Goal: Contribute content: Add original content to the website for others to see

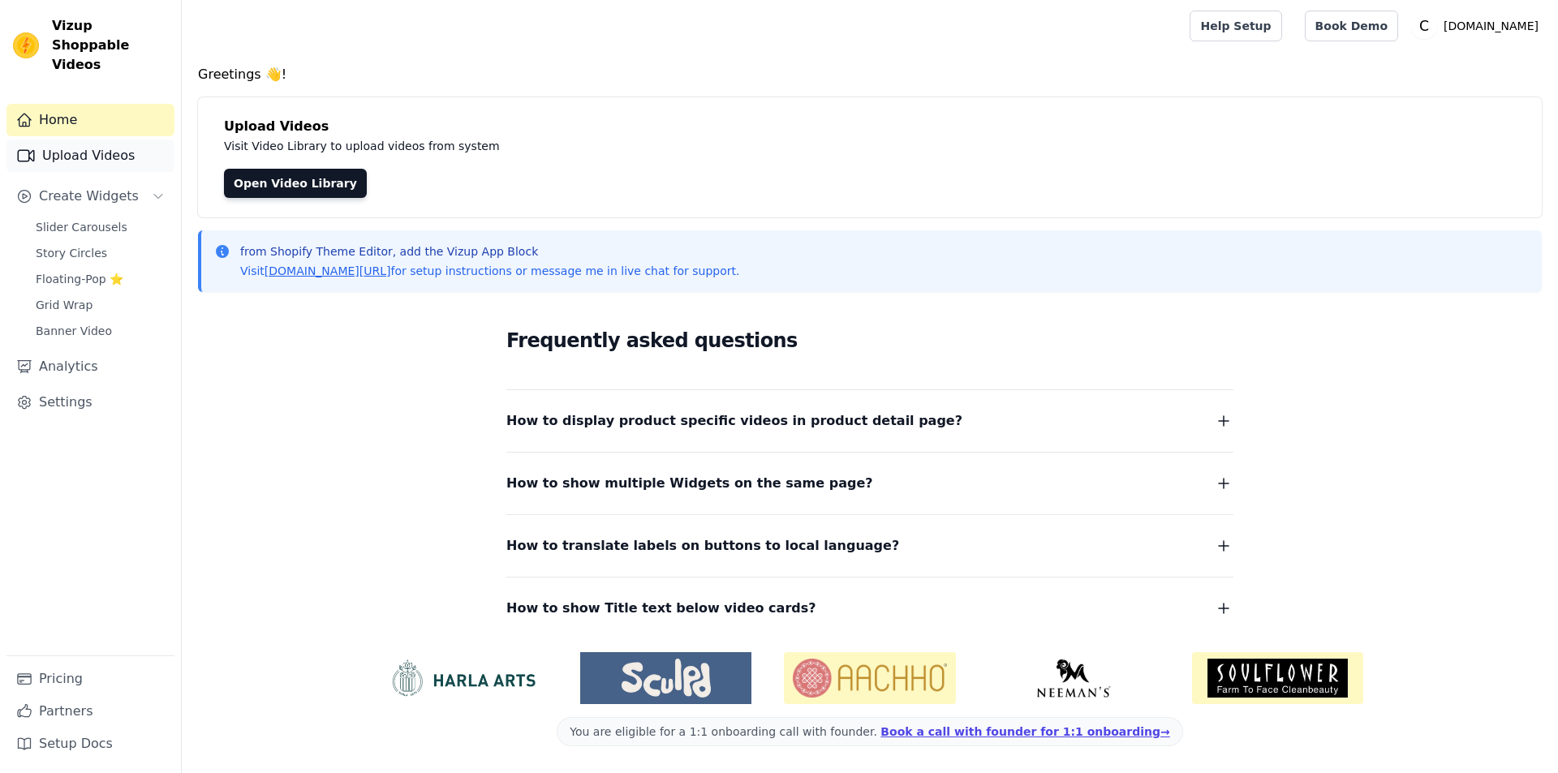
click at [95, 140] on link "Upload Videos" at bounding box center [90, 156] width 168 height 32
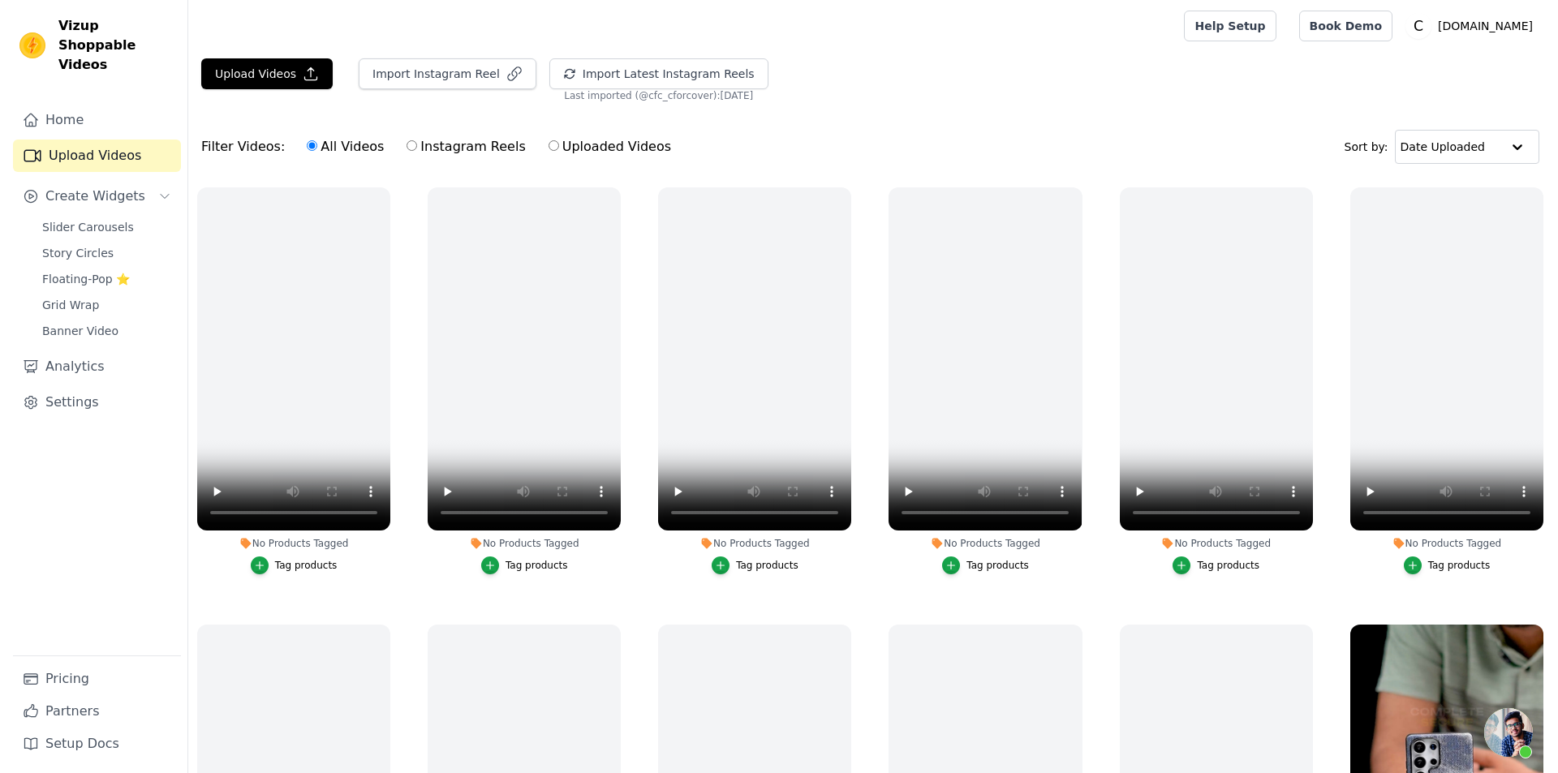
scroll to position [54, 0]
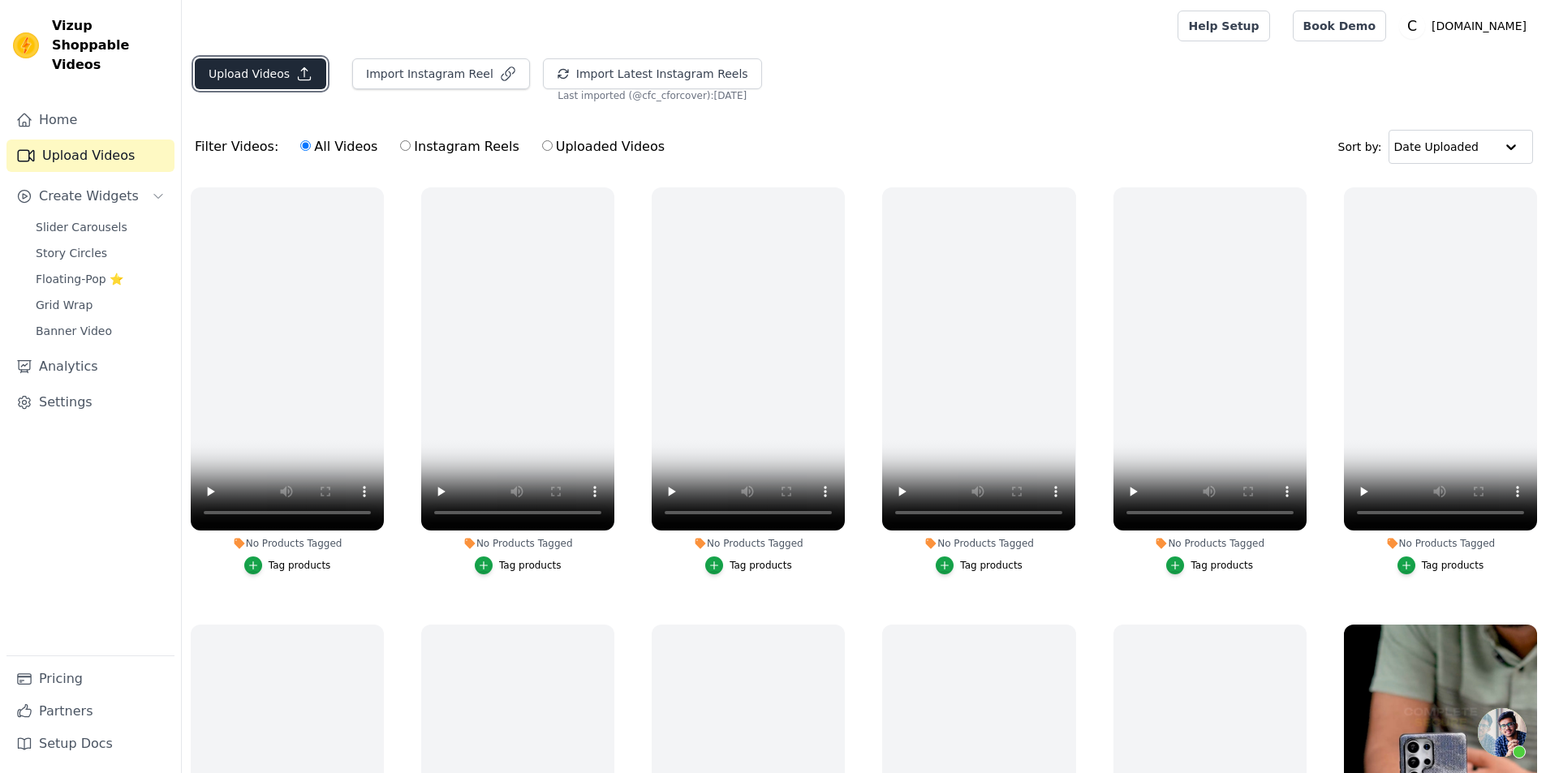
click at [250, 75] on button "Upload Videos" at bounding box center [260, 73] width 131 height 31
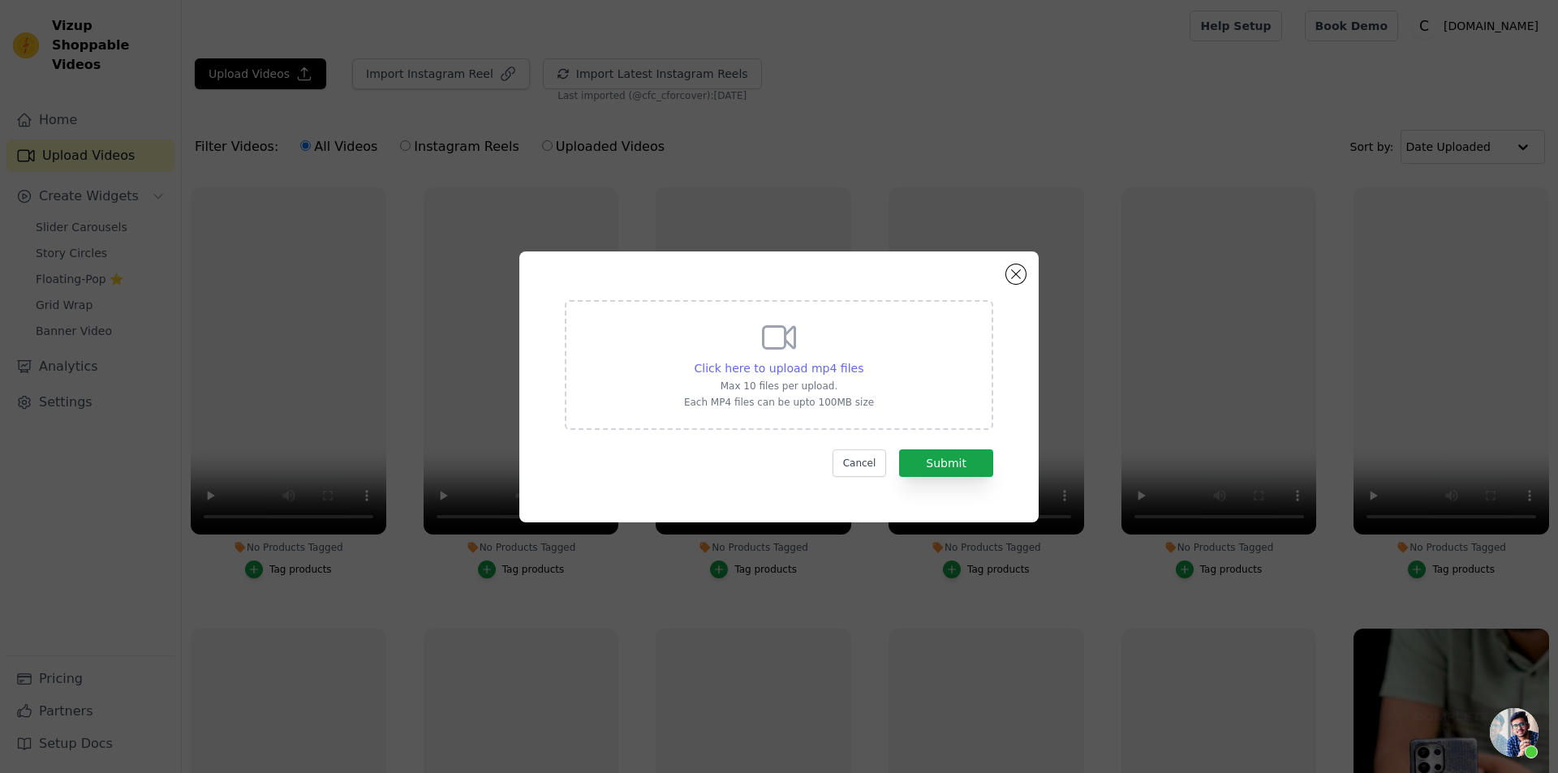
click at [812, 370] on span "Click here to upload mp4 files" at bounding box center [780, 368] width 170 height 13
click at [863, 360] on input "Click here to upload mp4 files Max 10 files per upload. Each MP4 files can be u…" at bounding box center [863, 360] width 1 height 1
type input "C:\fakepath\Frosted Colorful magsafe_Samsung (No Voiceover).mp4"
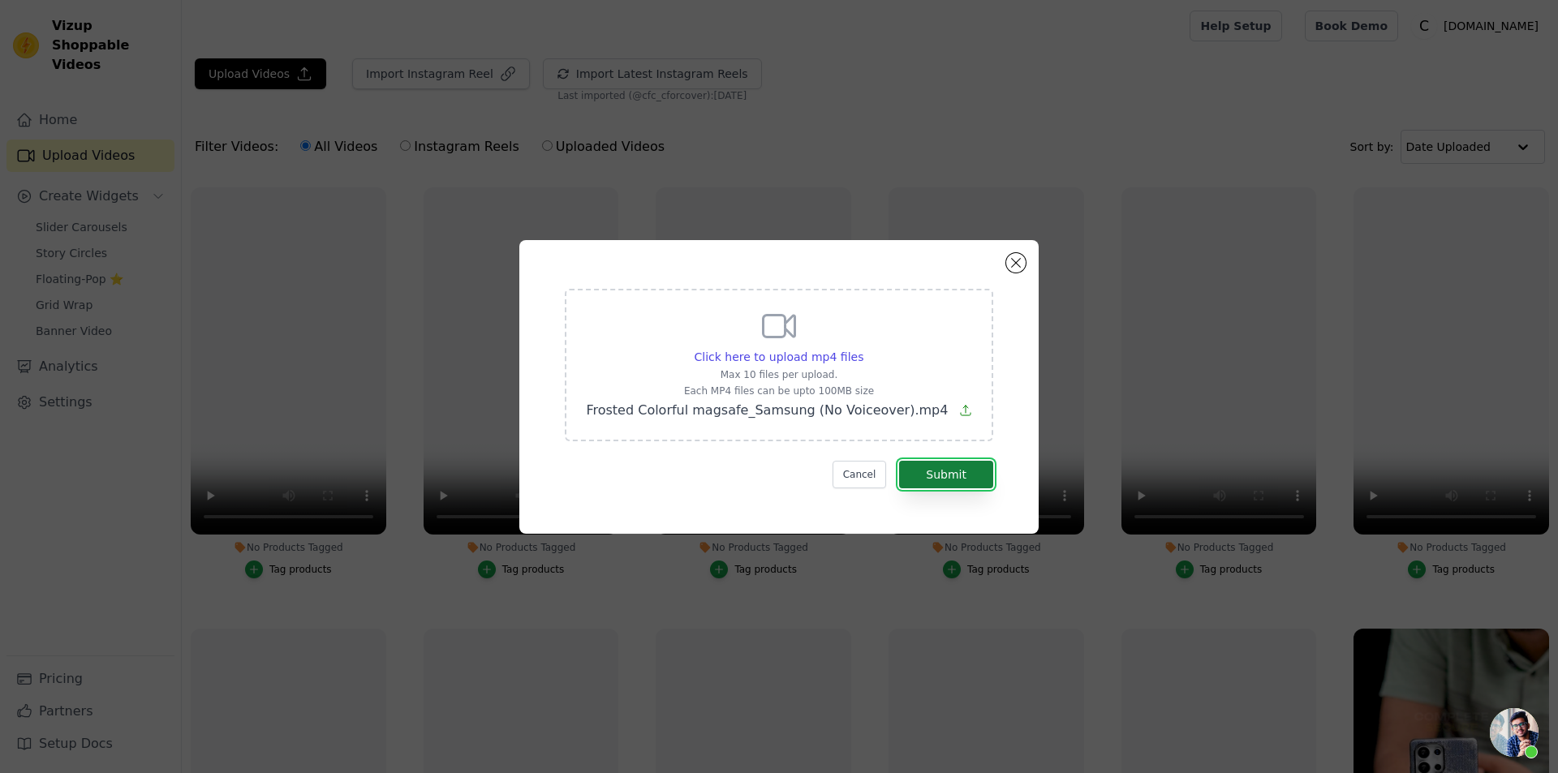
click at [923, 477] on button "Submit" at bounding box center [946, 475] width 94 height 28
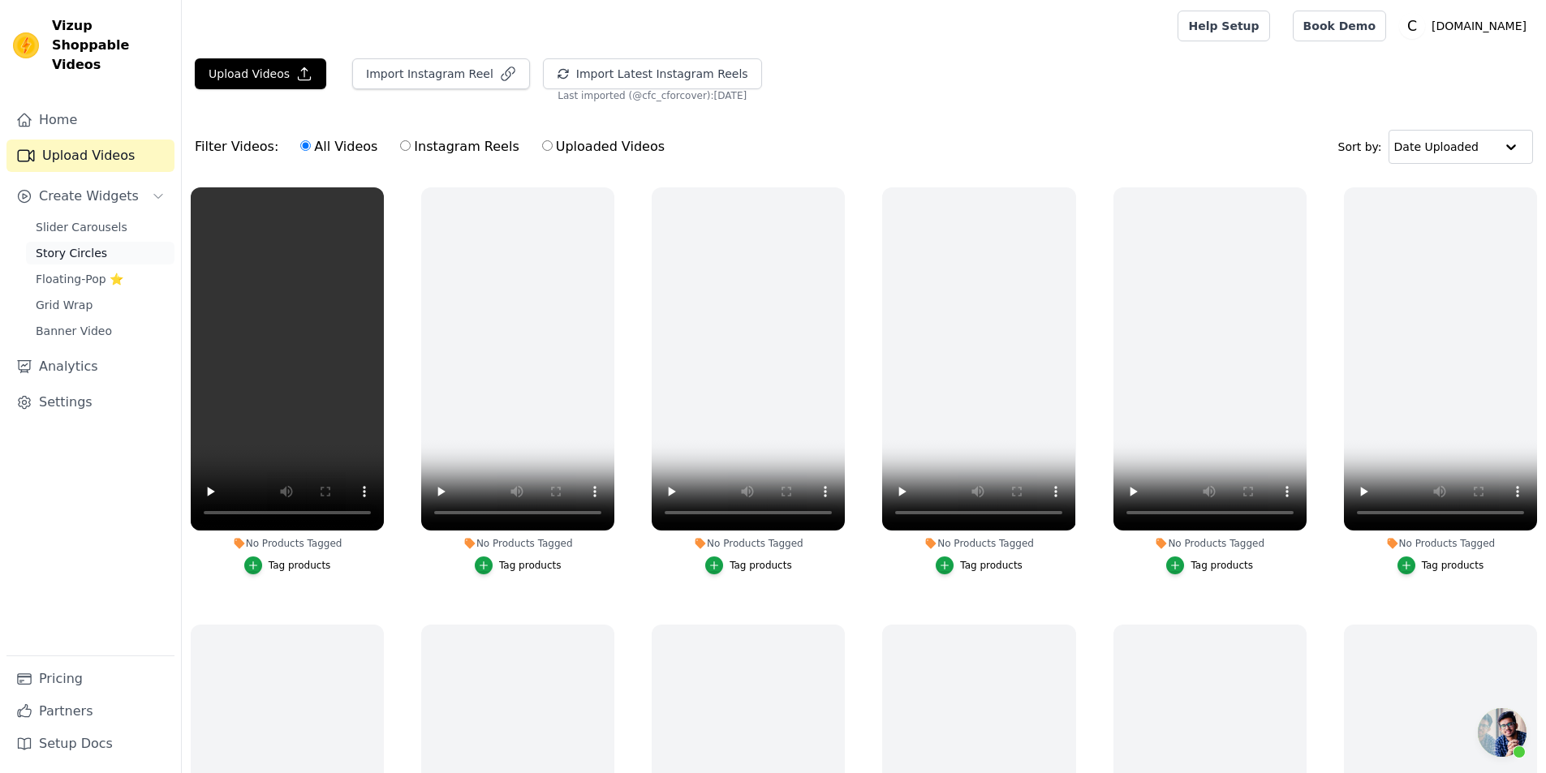
click at [113, 242] on link "Story Circles" at bounding box center [100, 253] width 149 height 23
click at [100, 242] on link "Story Circles" at bounding box center [100, 253] width 149 height 23
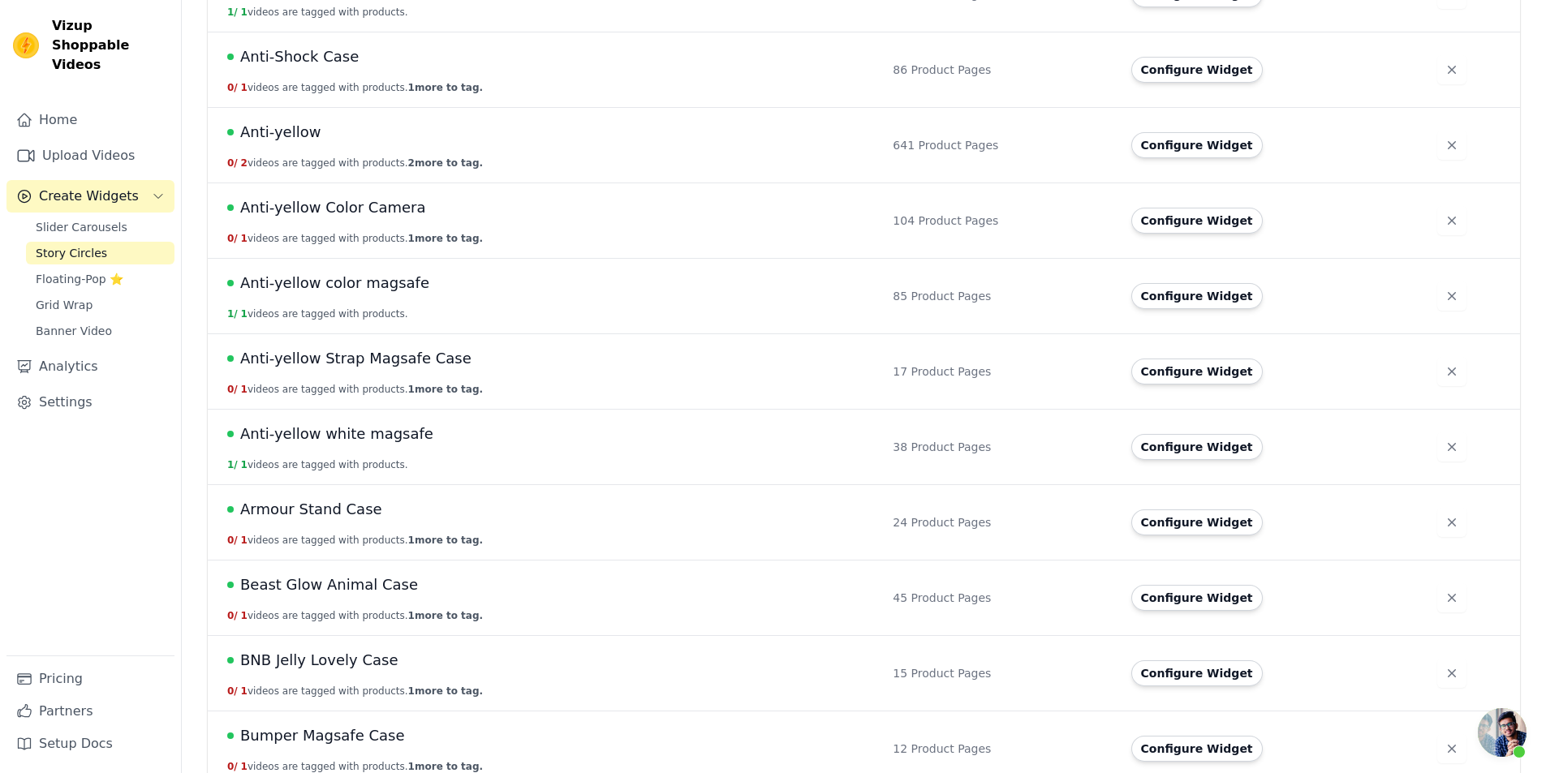
scroll to position [1424, 0]
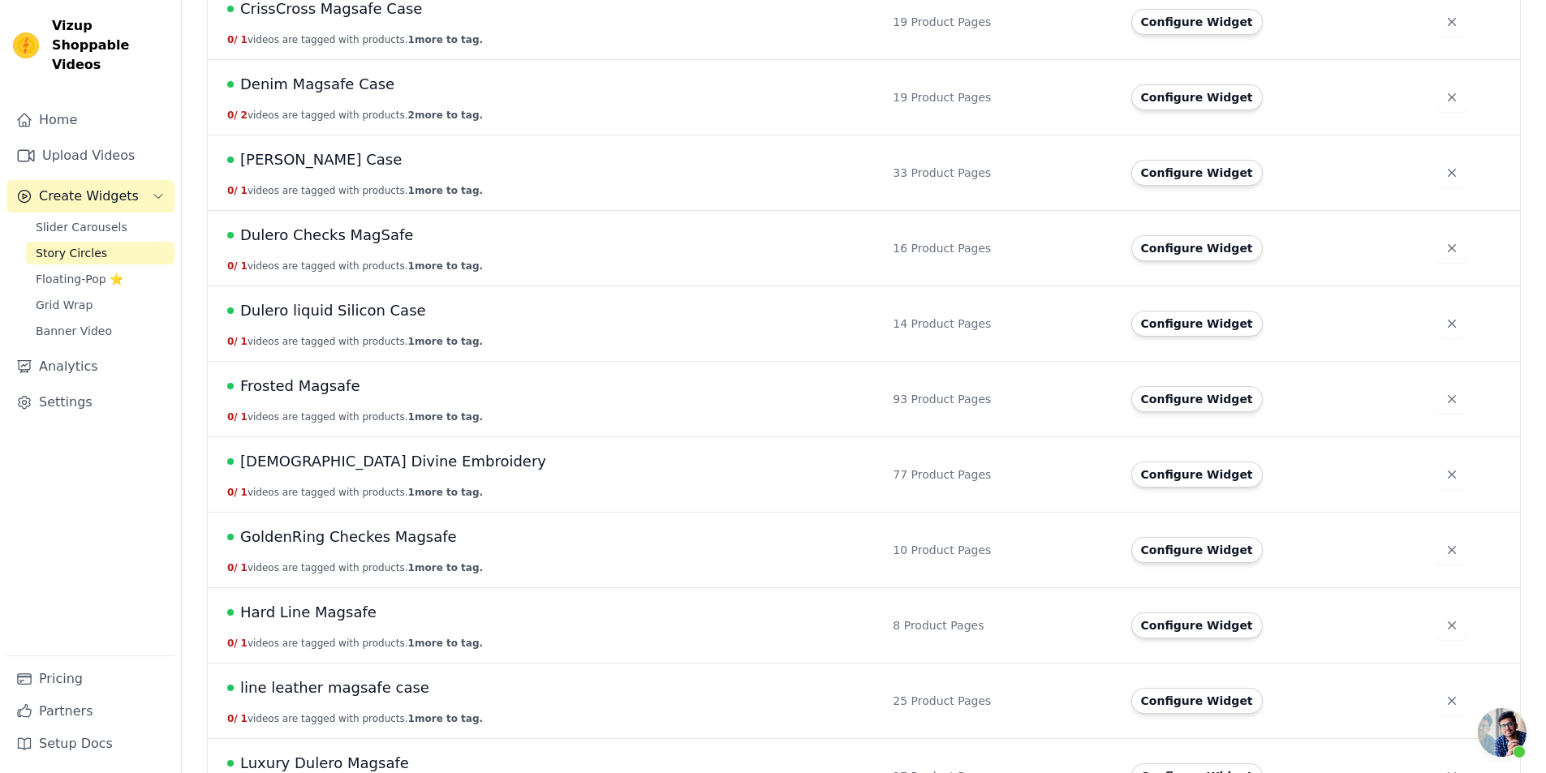
click at [273, 388] on span "Frosted Magsafe" at bounding box center [300, 386] width 120 height 23
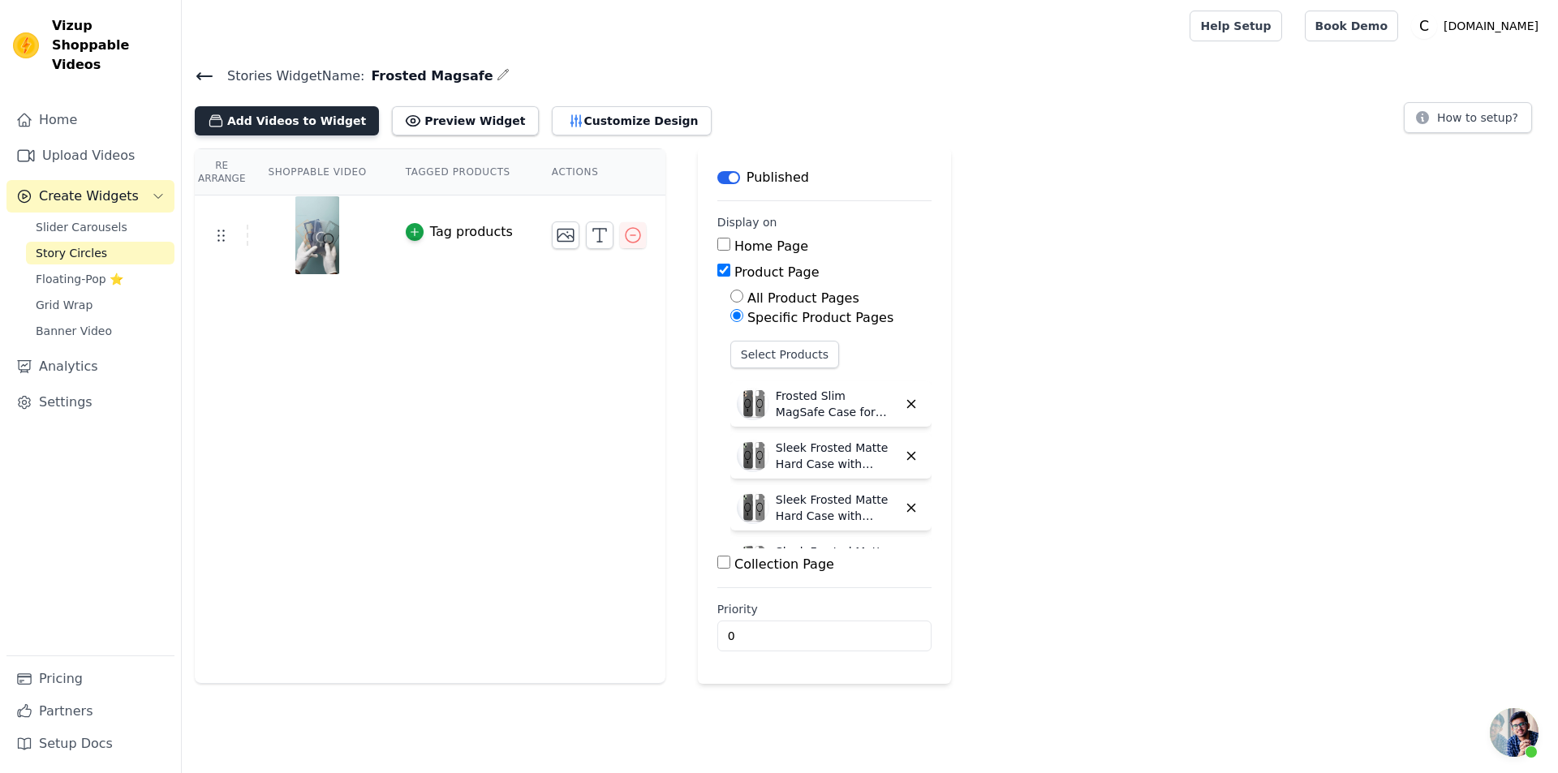
click at [344, 131] on button "Add Videos to Widget" at bounding box center [287, 120] width 184 height 29
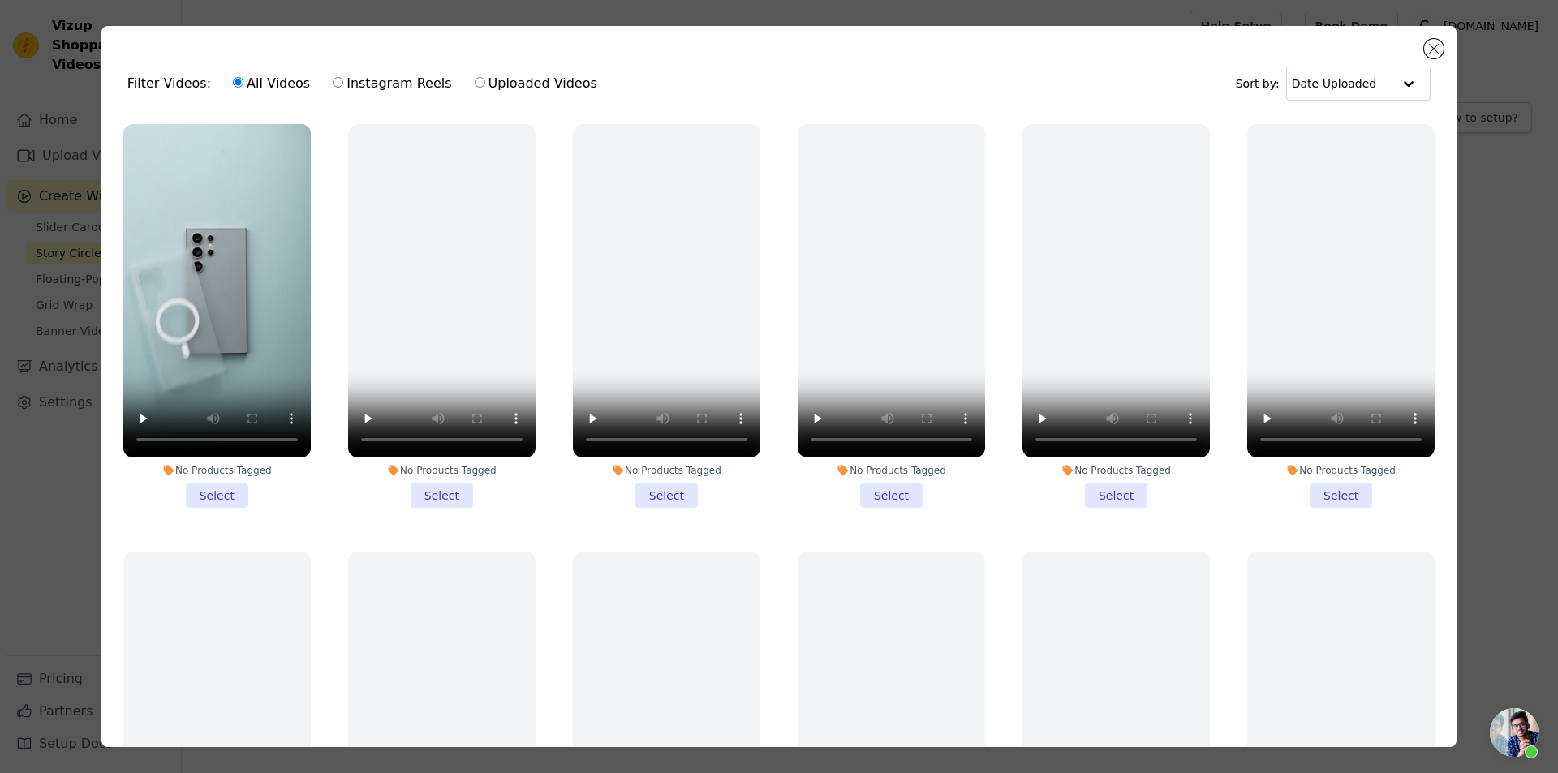
click at [238, 478] on li "No Products Tagged Select" at bounding box center [216, 316] width 187 height 384
click at [0, 0] on input "No Products Tagged Select" at bounding box center [0, 0] width 0 height 0
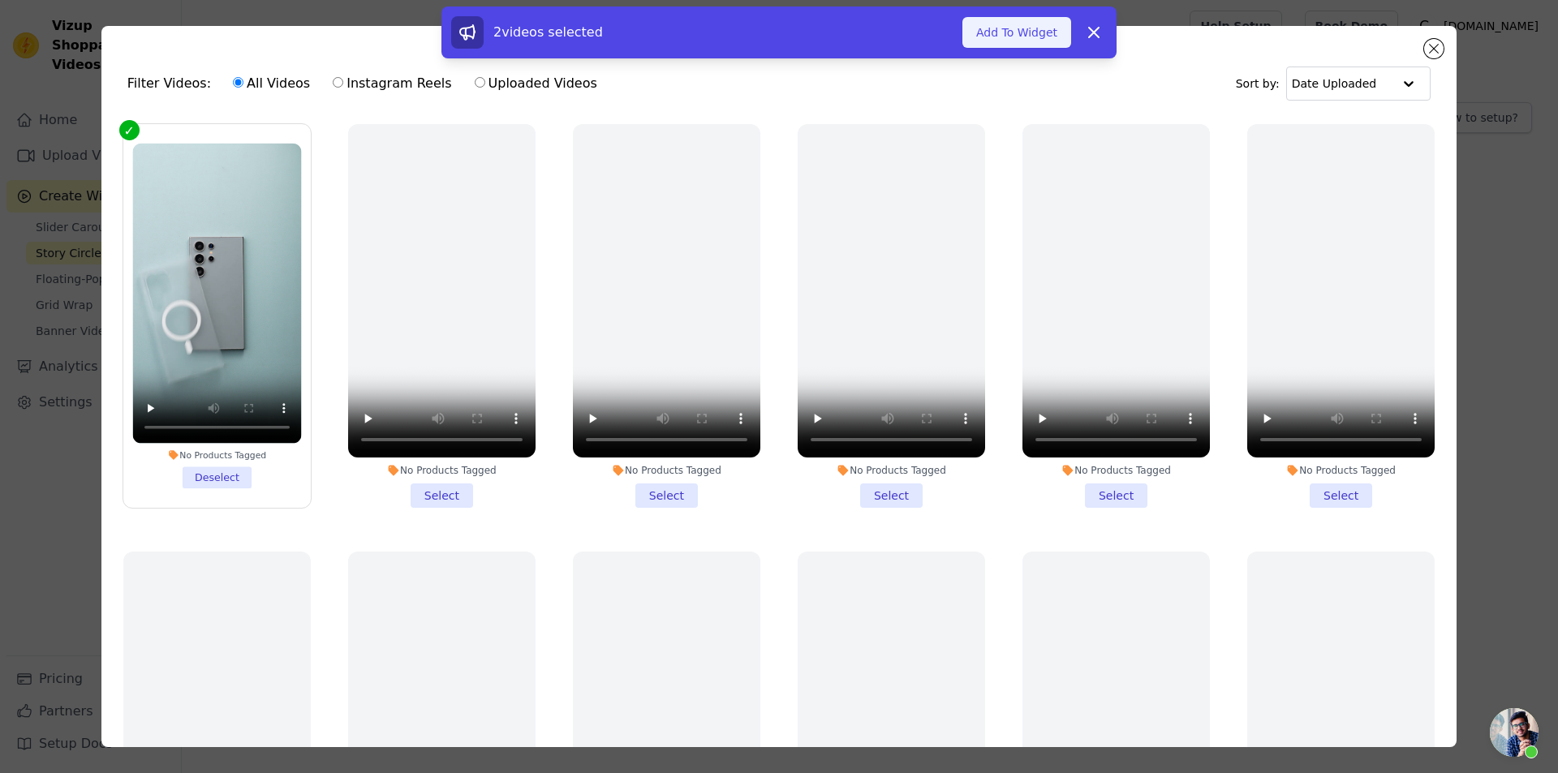
click at [1026, 33] on button "Add To Widget" at bounding box center [1017, 32] width 109 height 31
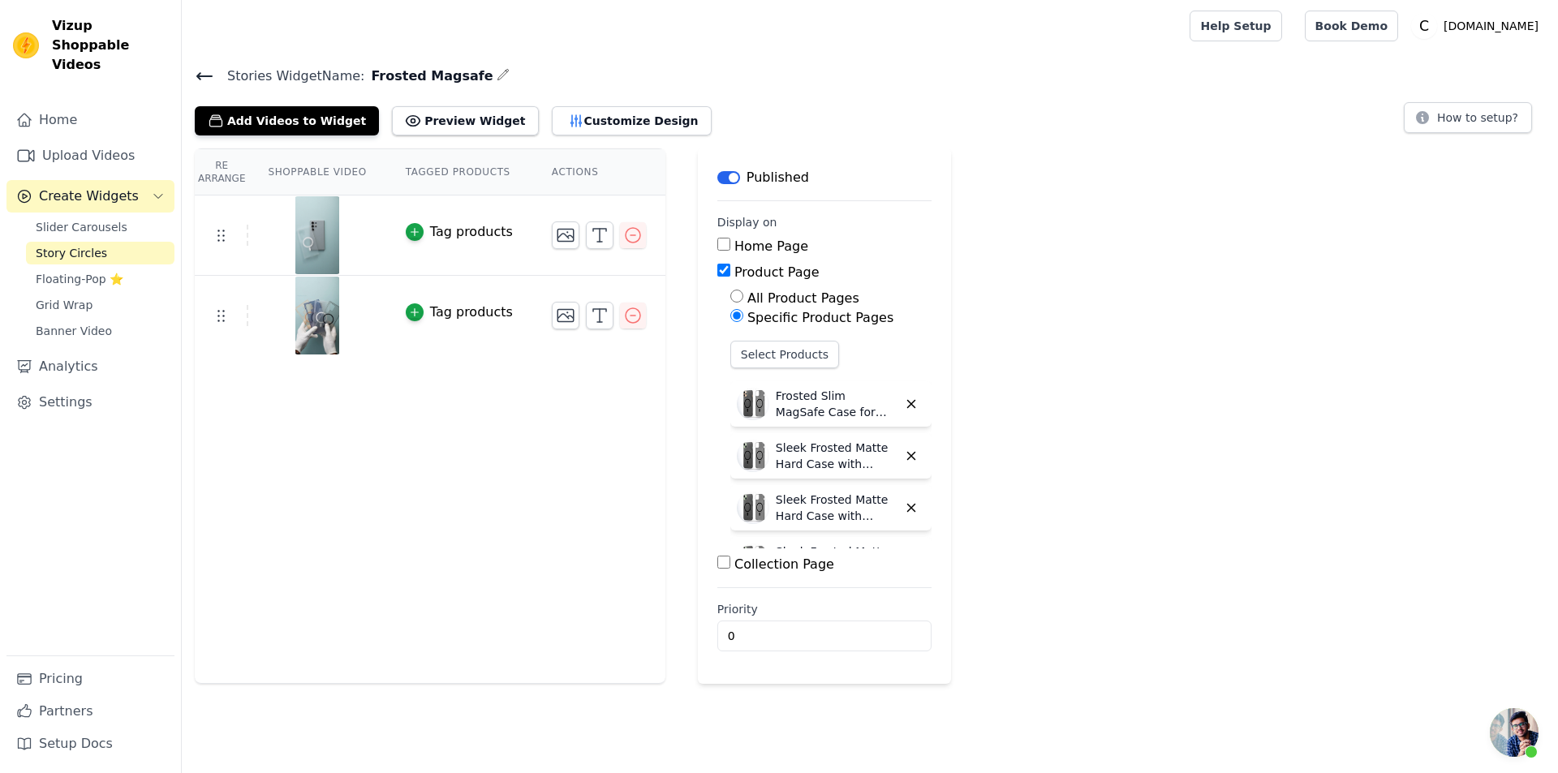
click at [305, 241] on img at bounding box center [317, 235] width 45 height 78
click at [327, 218] on img at bounding box center [317, 235] width 45 height 78
click at [136, 140] on link "Upload Videos" at bounding box center [90, 156] width 168 height 32
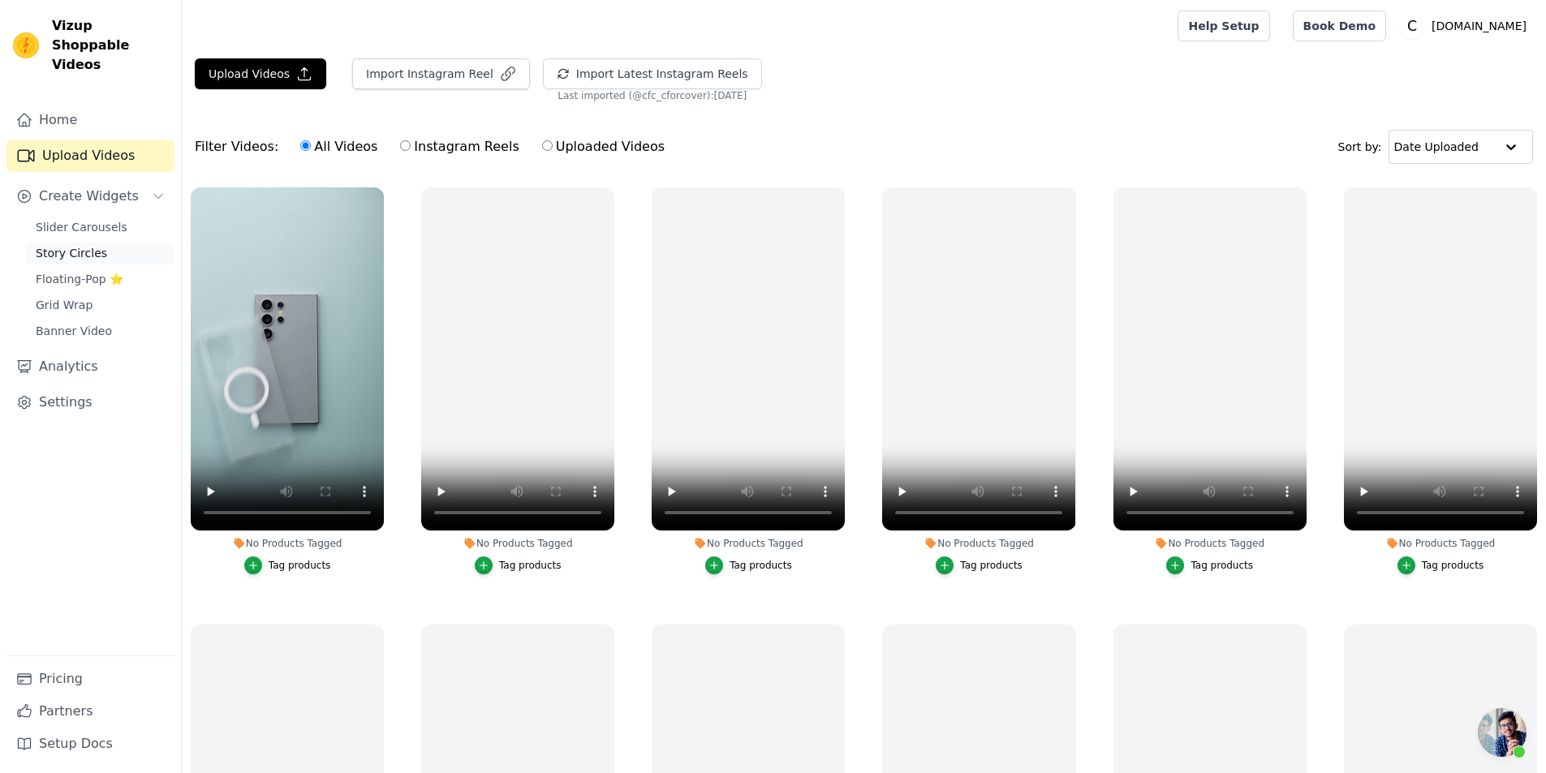
click at [101, 242] on link "Story Circles" at bounding box center [100, 253] width 149 height 23
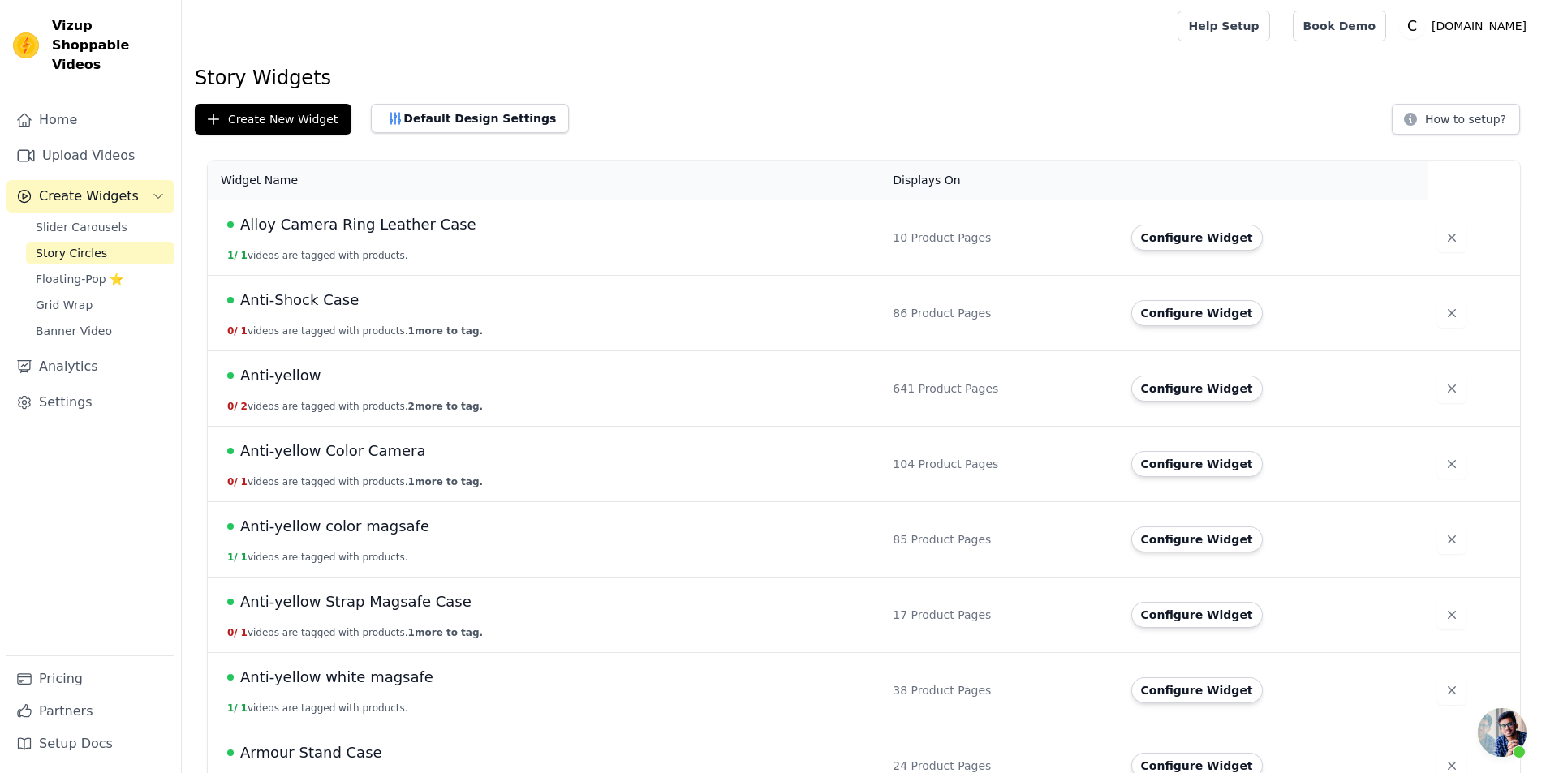
scroll to position [1424, 0]
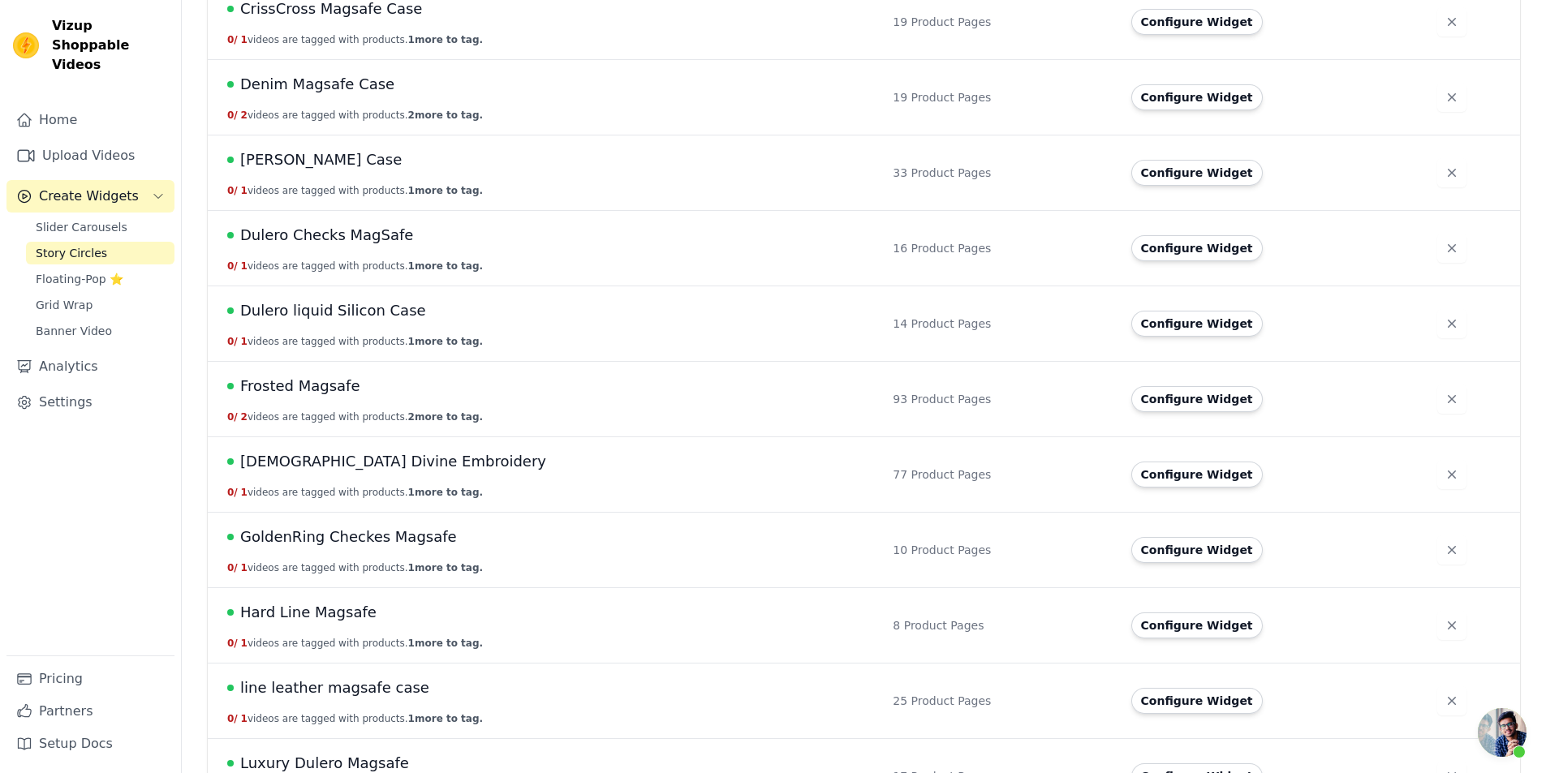
click at [266, 394] on span "Frosted Magsafe" at bounding box center [300, 386] width 120 height 23
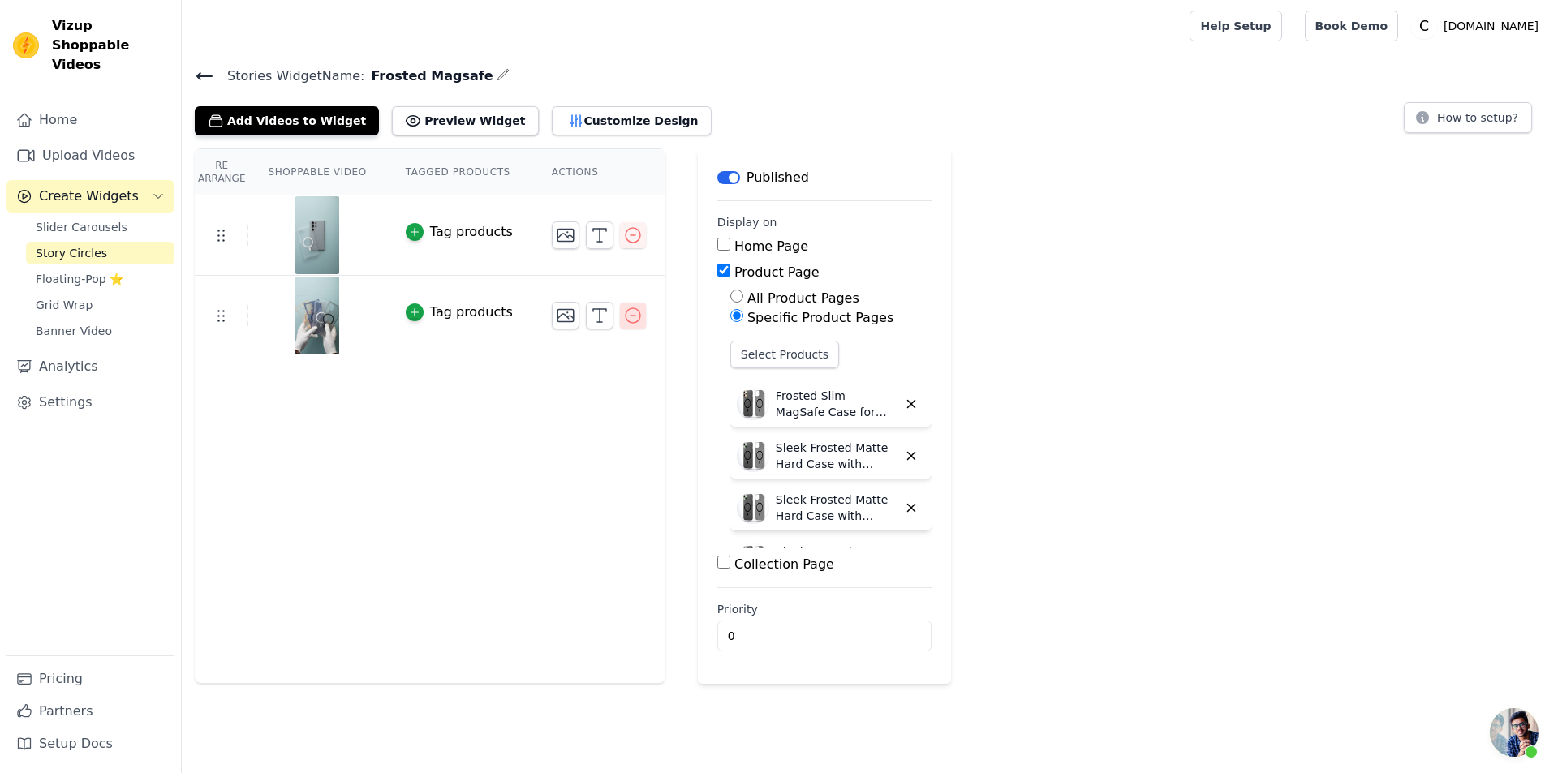
click at [623, 317] on icon "button" at bounding box center [632, 315] width 19 height 19
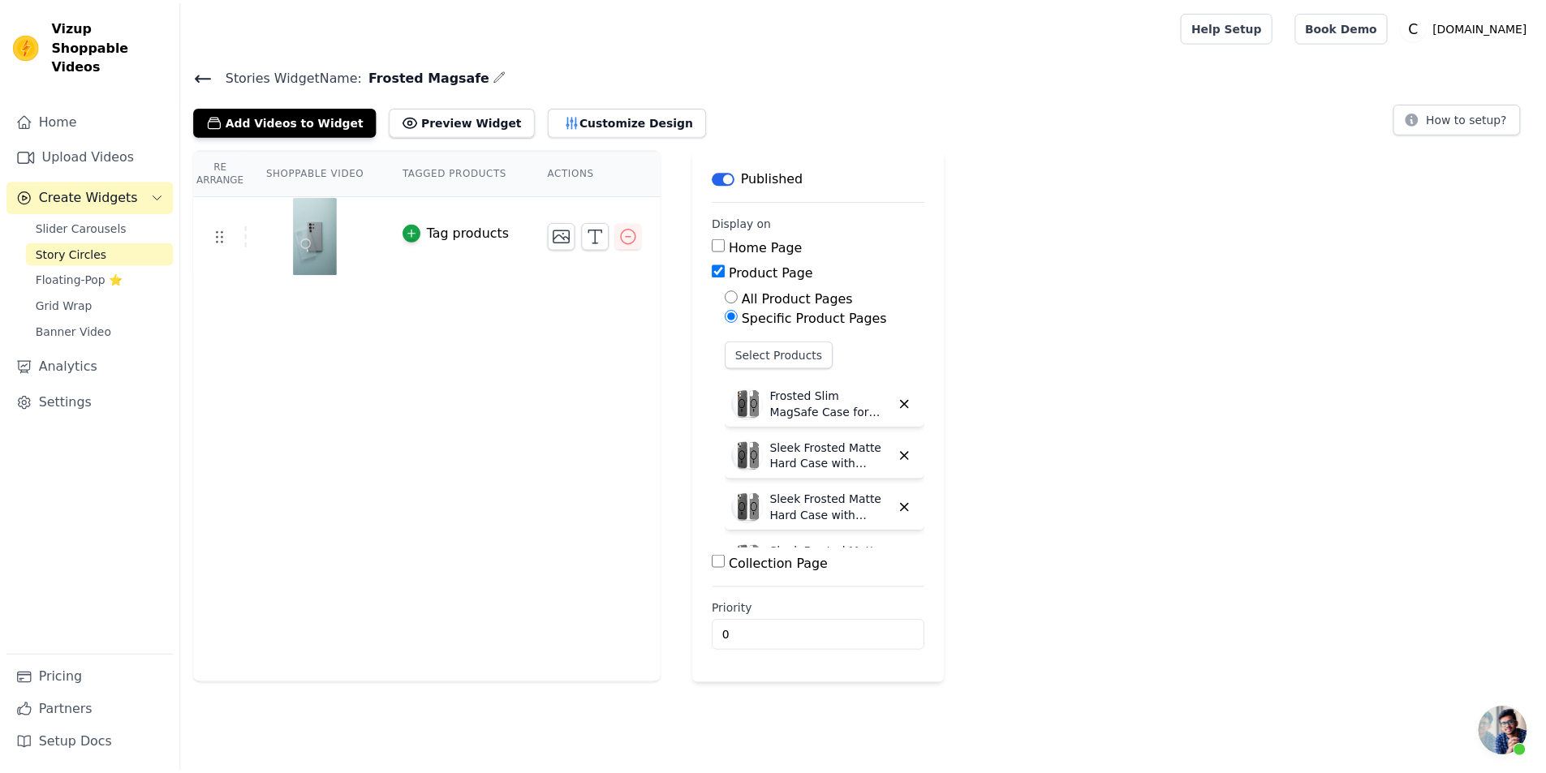
scroll to position [54, 0]
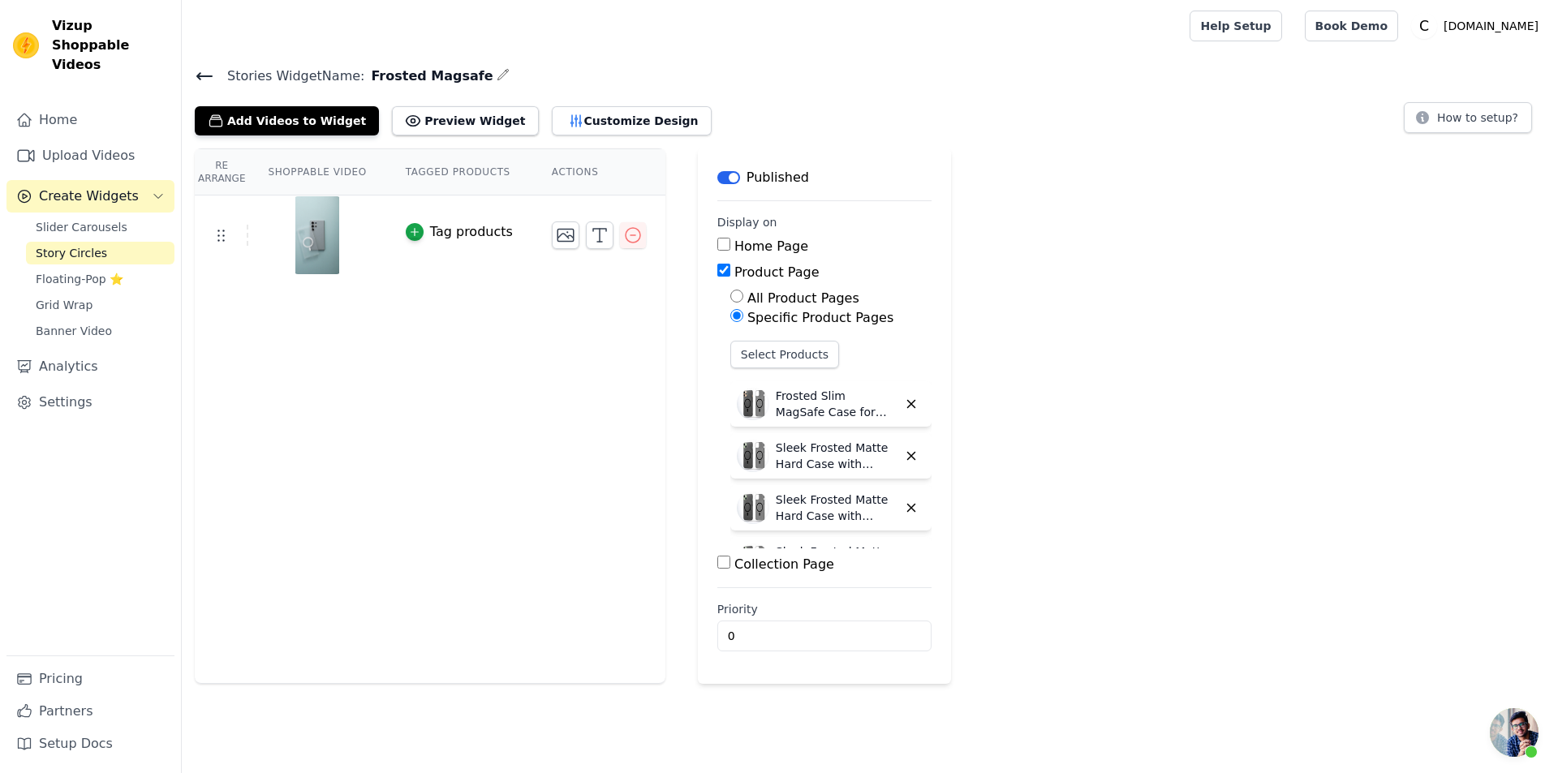
click at [782, 406] on p "Frosted Slim MagSafe Case for Apple iPhone 11 Pro Max" at bounding box center [837, 404] width 122 height 32
copy div "Frosted Slim MagSafe Case for Apple iPhone 11 Pro Max"
click at [129, 140] on link "Upload Videos" at bounding box center [90, 156] width 168 height 32
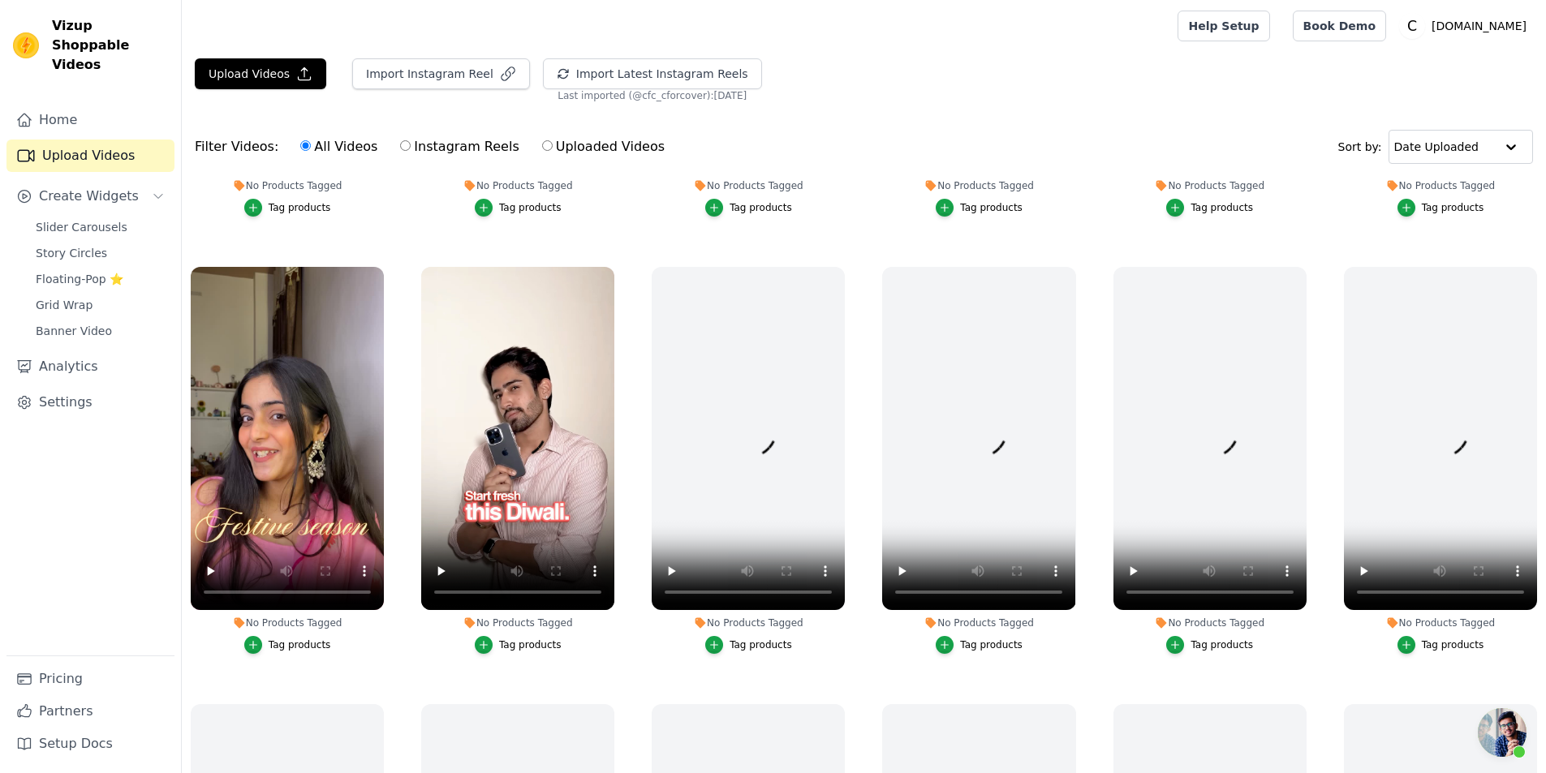
scroll to position [2110, 0]
click at [375, 334] on video at bounding box center [287, 437] width 193 height 343
click at [319, 386] on video at bounding box center [287, 437] width 193 height 343
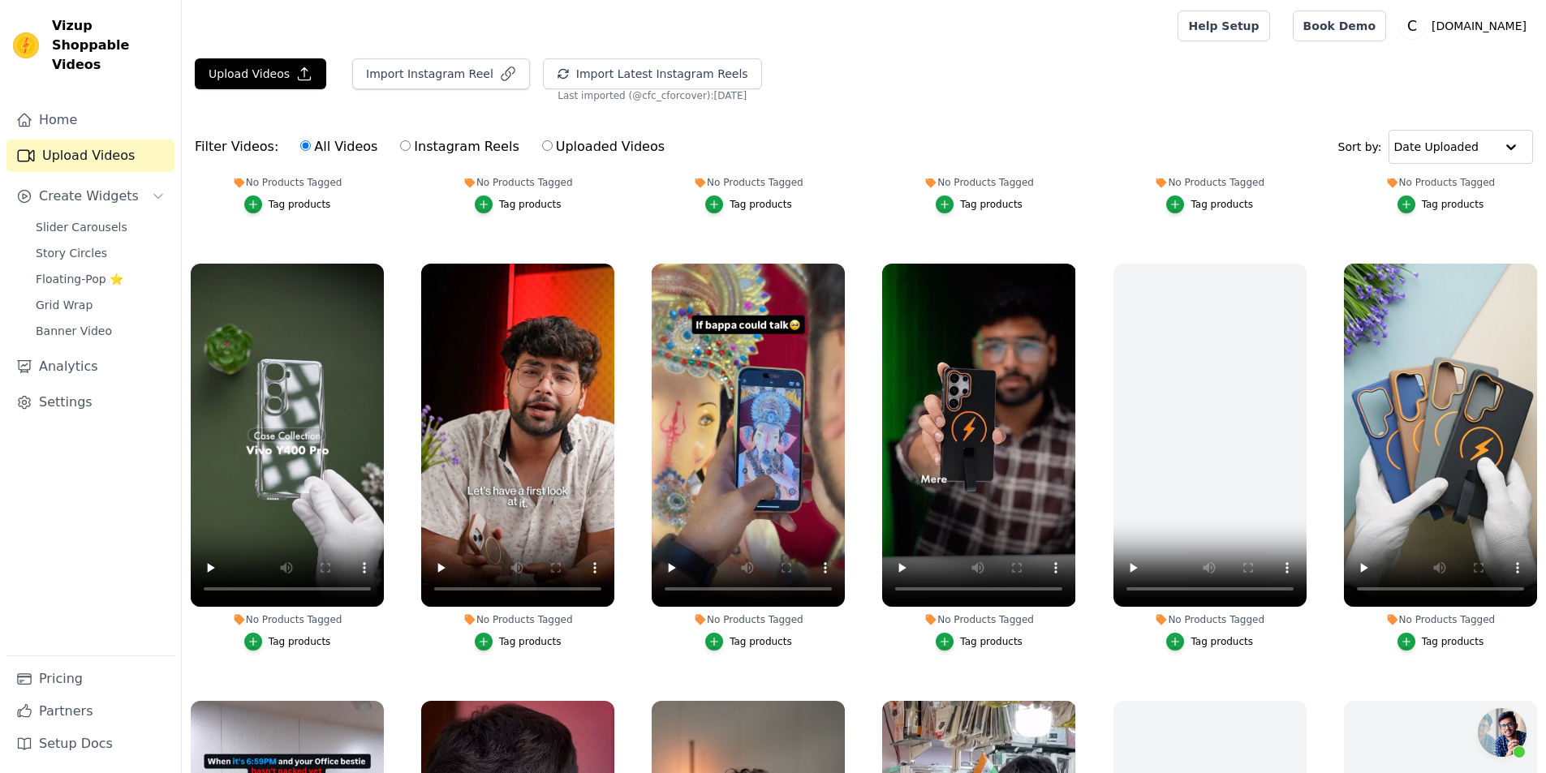
scroll to position [3815, 0]
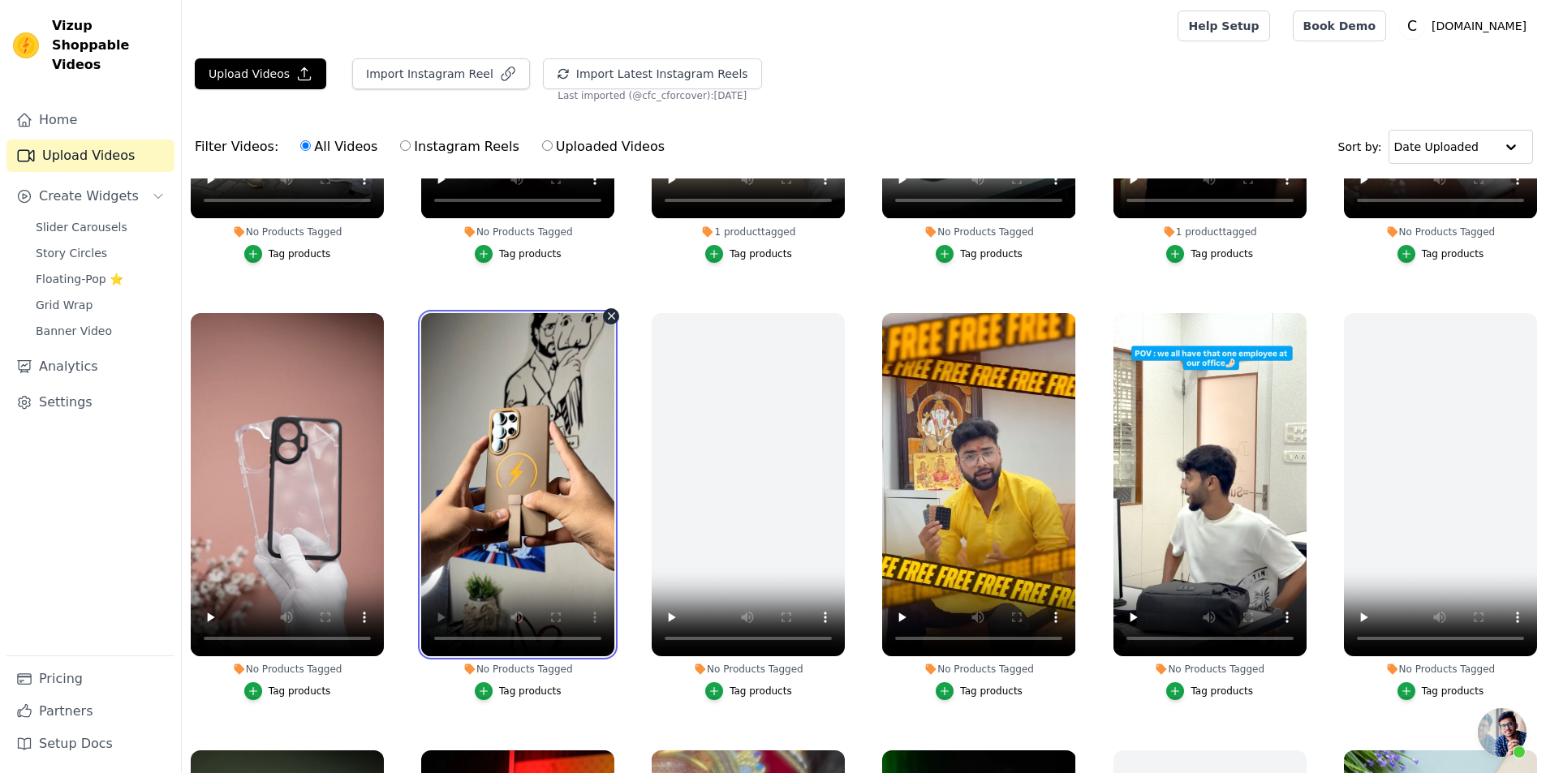
click at [539, 429] on video at bounding box center [517, 484] width 193 height 343
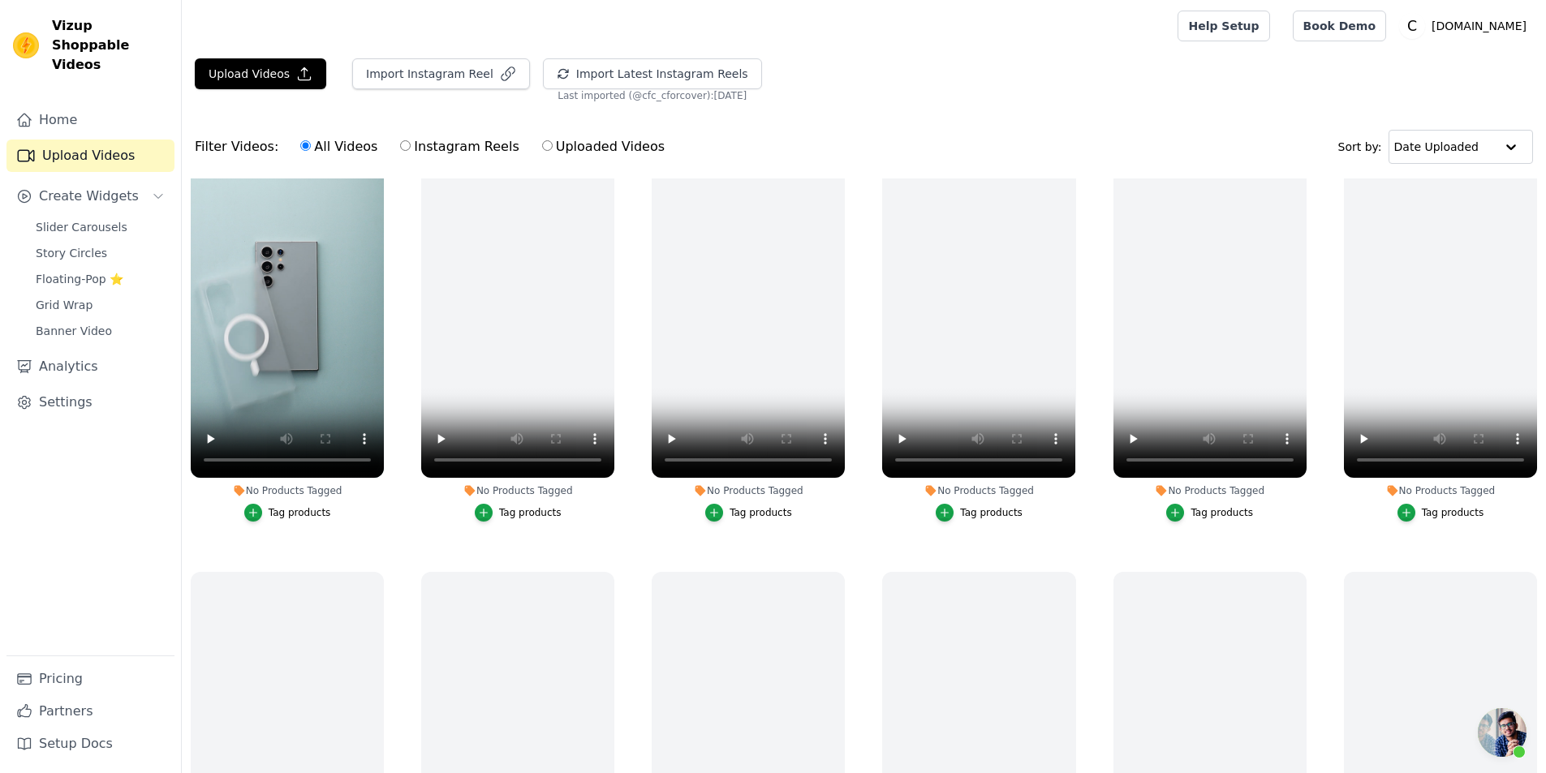
scroll to position [0, 0]
